Goal: Task Accomplishment & Management: Manage account settings

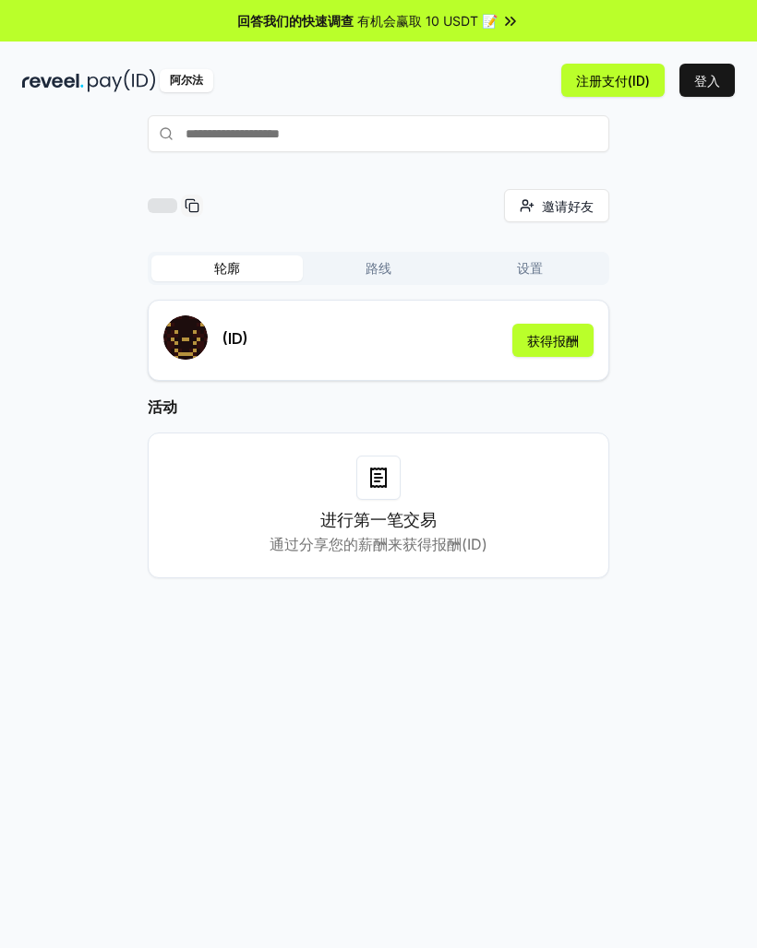
click at [535, 353] on button "获得报酬" at bounding box center [552, 340] width 81 height 33
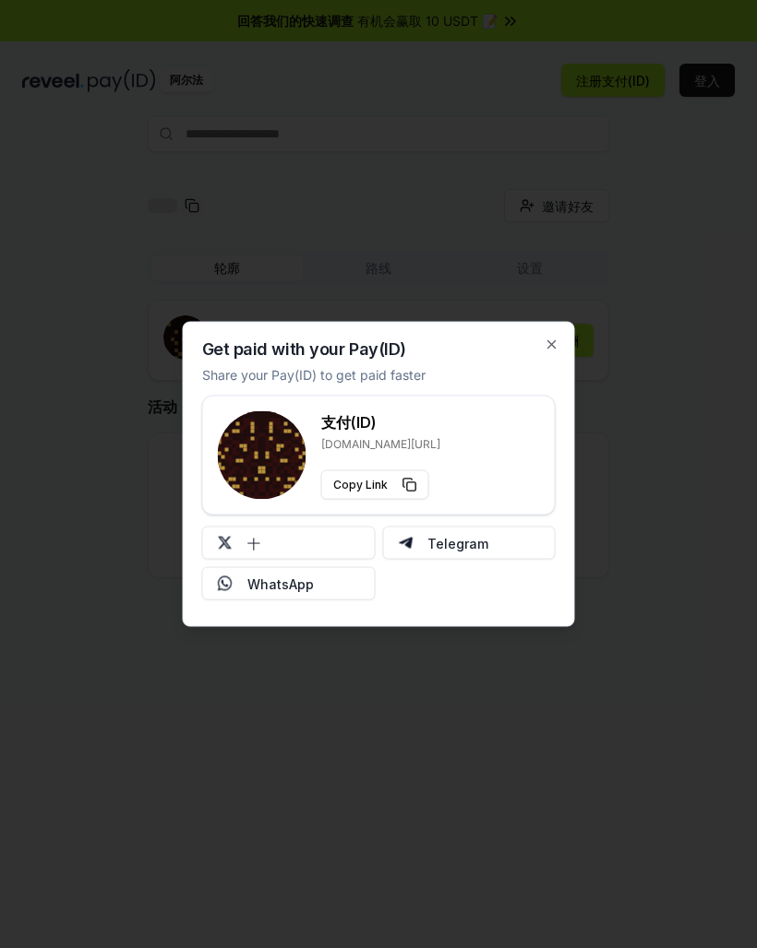
click at [562, 338] on div "Get paid with your Pay(ID) Share your Pay(ID) to get paid faster 支付(ID) [DOMAIN…" at bounding box center [379, 474] width 392 height 305
click at [571, 335] on div "Get paid with your Pay(ID) Share your Pay(ID) to get paid faster 支付(ID) [DOMAIN…" at bounding box center [379, 474] width 392 height 305
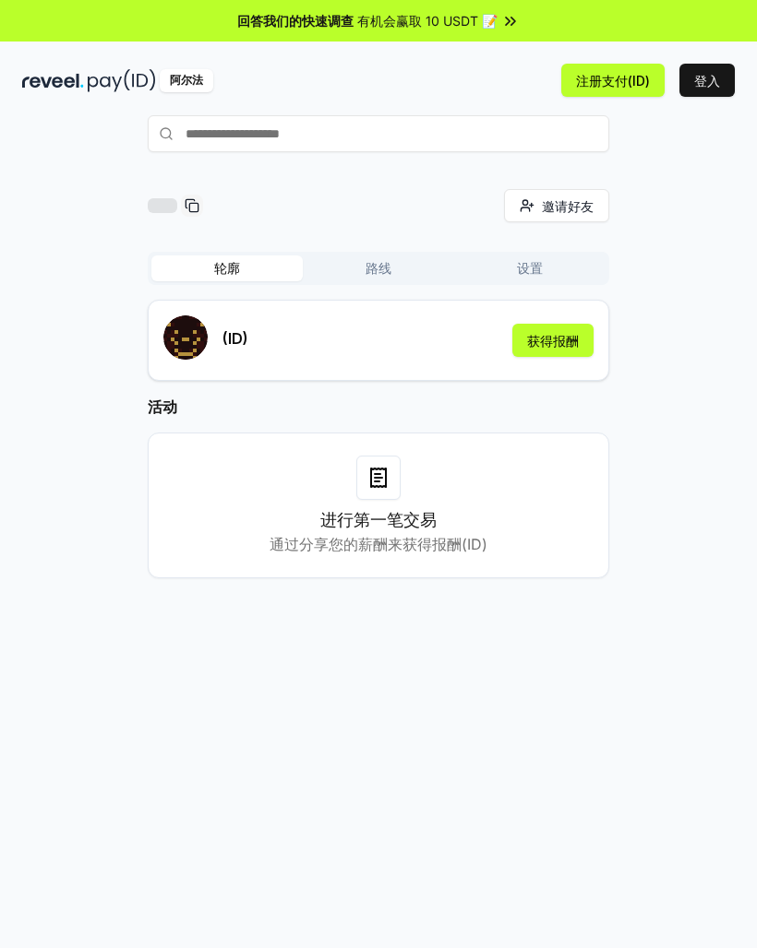
click at [693, 94] on button "登入" at bounding box center [706, 80] width 55 height 33
